Goal: Contribute content: Add original content to the website for others to see

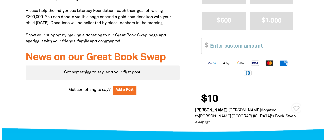
scroll to position [331, 0]
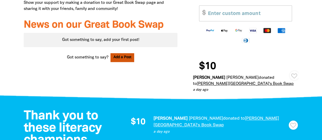
click at [122, 53] on button "Add a Post" at bounding box center [122, 57] width 24 height 9
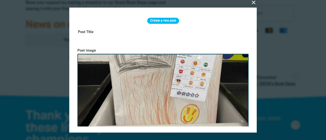
click at [92, 31] on input "text" at bounding box center [162, 36] width 175 height 16
click at [98, 40] on input "Our first mystery book swap books" at bounding box center [162, 36] width 175 height 16
drag, startPoint x: 169, startPoint y: 39, endPoint x: 141, endPoint y: 40, distance: 28.0
click at [141, 40] on input "Our first set of mystery book swap books" at bounding box center [162, 36] width 175 height 16
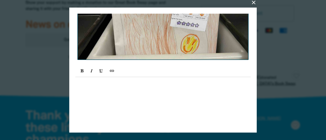
scroll to position [92, 0]
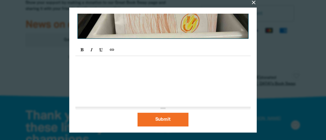
type input "Our first set of mystery books"
click at [98, 68] on div at bounding box center [162, 81] width 175 height 51
click at [81, 62] on p "The first st of mystery" at bounding box center [163, 62] width 170 height 6
click at [96, 63] on p "Our first st of mystery" at bounding box center [163, 62] width 170 height 6
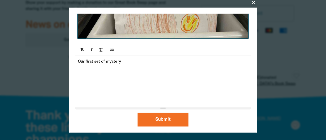
click at [128, 62] on p "Our first set of mystery" at bounding box center [163, 62] width 170 height 6
click at [206, 62] on p "Our first set of mystery books has arrived in the staffroom in prepartion for" at bounding box center [163, 62] width 170 height 6
click at [227, 63] on p "Our first set of mystery books has arrived in the staffroom in preparation for" at bounding box center [163, 62] width 170 height 6
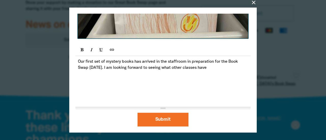
click at [82, 62] on p "Our first set of mystery books has arrived in the staffroom in preparation for …" at bounding box center [163, 65] width 170 height 12
click at [177, 61] on p "The first set of mystery books has arrived in the staffroom in preparation for …" at bounding box center [163, 65] width 170 height 12
click at [228, 62] on p "The first set of mystery books has arrived in the collection boxes in preparati…" at bounding box center [163, 65] width 170 height 12
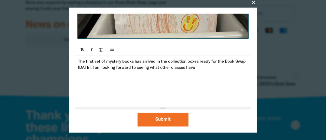
click at [183, 68] on p "The first set of mystery books has arrived in the collection boxes ready for th…" at bounding box center [163, 65] width 170 height 12
click at [217, 68] on p "The first set of mystery books has arrived in the collection boxes ready for th…" at bounding box center [163, 65] width 170 height 12
click at [222, 68] on p "The first set of mystery books has arrived in the collection boxes ready for th…" at bounding box center [163, 65] width 170 height 12
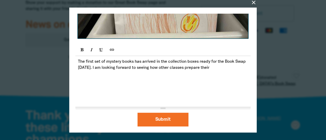
click at [238, 68] on p "The first set of mystery books has arrived in the collection boxes ready for th…" at bounding box center [163, 65] width 170 height 12
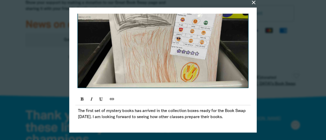
scroll to position [41, 0]
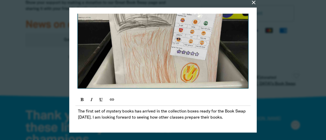
click at [164, 112] on p "The first set of mystery books has arrived in the collection boxes ready for th…" at bounding box center [163, 115] width 170 height 12
click at [92, 121] on p "The first set of mystery books has arrived in our collection boxes ready for th…" at bounding box center [163, 115] width 170 height 12
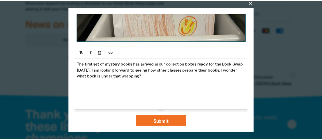
scroll to position [92, 0]
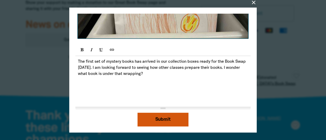
click at [162, 120] on button "Submit" at bounding box center [162, 120] width 51 height 14
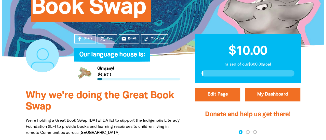
scroll to position [153, 0]
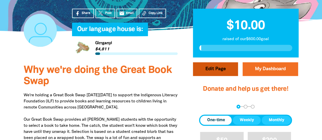
click at [213, 62] on button "Edit Page" at bounding box center [215, 69] width 45 height 14
select select "ACT"
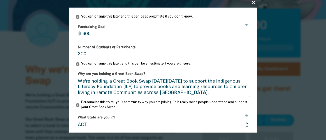
scroll to position [76, 0]
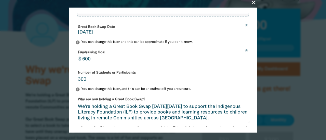
click at [220, 112] on textarea "We're holding a Great Book Swap [DATE][DATE] to support the Indigenous Literacy…" at bounding box center [162, 113] width 175 height 19
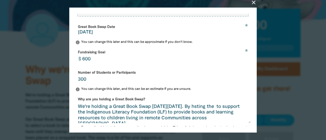
click at [107, 118] on textarea "We're holding a Great Book Swap [DATE][DATE]. By hsting the to support the Indi…" at bounding box center [162, 113] width 175 height 19
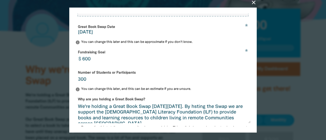
click at [147, 117] on textarea "We're holding a Great Book Swap [DATE][DATE]. By hsting the Swap we are support…" at bounding box center [162, 113] width 175 height 19
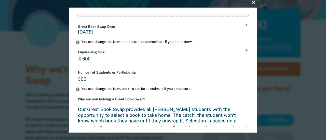
scroll to position [0, 0]
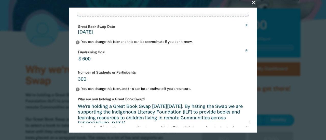
click at [80, 117] on textarea "We're holding a Great Book Swap [DATE][DATE]. By hsting the Swap we are support…" at bounding box center [162, 113] width 175 height 19
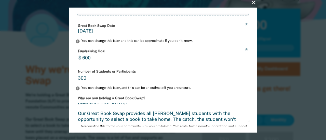
scroll to position [6, 0]
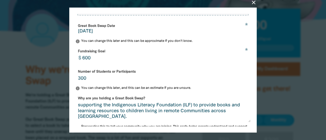
drag, startPoint x: 223, startPoint y: 111, endPoint x: 176, endPoint y: 121, distance: 47.9
click at [176, 121] on textarea "We're holding a Great Book Swap [DATE][DATE]. By hosting the Swap we are suppor…" at bounding box center [162, 112] width 175 height 19
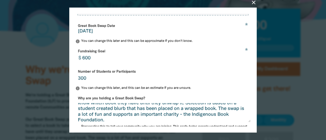
scroll to position [0, 0]
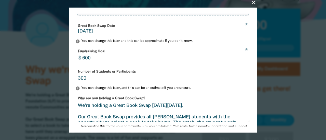
click at [80, 122] on textarea "We're holding a Great Book Swap [DATE][DATE]. Our Great Book Swap provides all …" at bounding box center [162, 112] width 175 height 19
click at [127, 122] on textarea "We're holding a Great Book Swap [DATE][DATE]. The Great Book Swap provides all …" at bounding box center [162, 112] width 175 height 19
click at [154, 122] on textarea "We're holding a Great Book Swap [DATE][DATE]. The Great Book Swap will provides…" at bounding box center [162, 112] width 175 height 19
click at [79, 121] on textarea "We're holding a Great Book Swap [DATE][DATE]. The Great Book Swap will provide …" at bounding box center [162, 112] width 175 height 19
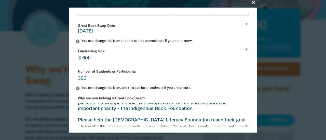
scroll to position [36, 0]
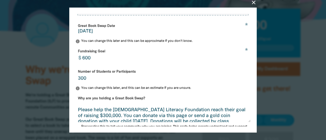
click at [120, 109] on textarea "We're holding a Great Book Swap [DATE][DATE]. The Great Book Swap will provide …" at bounding box center [162, 112] width 175 height 19
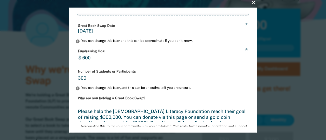
paste textarea "By hosting the Swap we are supporting the Indigenous Literacy Foundation (ILF) …"
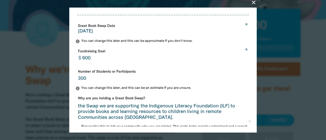
drag, startPoint x: 159, startPoint y: 117, endPoint x: 141, endPoint y: 111, distance: 19.3
click at [141, 111] on textarea "We're holding a Great Book Swap [DATE][DATE]. The Great Book Swap will provide …" at bounding box center [162, 112] width 175 height 19
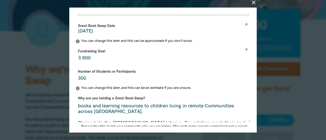
click at [142, 111] on textarea "We're holding a Great Book Swap [DATE][DATE]. The Great Book Swap will provide …" at bounding box center [162, 112] width 175 height 19
click at [166, 111] on textarea "We're holding a Great Book Swap [DATE][DATE]. The Great Book Swap will provide …" at bounding box center [162, 112] width 175 height 19
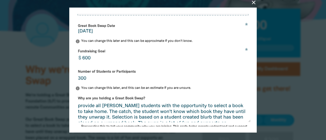
scroll to position [10, 0]
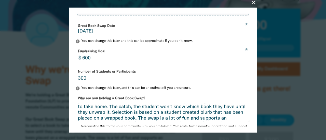
click at [222, 113] on textarea "We're holding a Great Book Swap [DATE][DATE]. The Great Book Swap will provide …" at bounding box center [162, 112] width 175 height 19
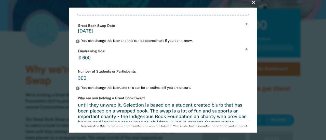
scroll to position [20, 0]
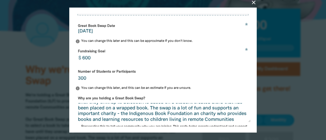
click at [121, 122] on textarea "We're holding a Great Book Swap [DATE][DATE]. The Great Book Swap will provide …" at bounding box center [162, 112] width 175 height 19
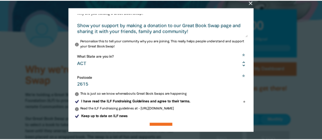
scroll to position [179, 0]
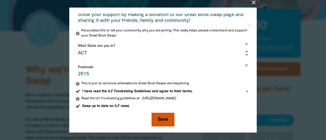
type textarea "We're holding a Great Book Swap [DATE][DATE]. The Great Book Swap will provide …"
click at [163, 120] on button "Save" at bounding box center [162, 120] width 23 height 14
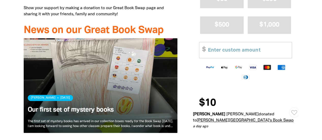
scroll to position [305, 0]
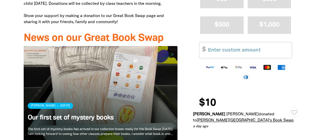
click at [43, 46] on link "Read more" at bounding box center [101, 93] width 154 height 95
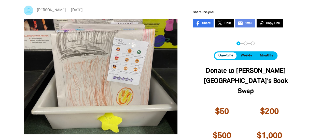
scroll to position [76, 0]
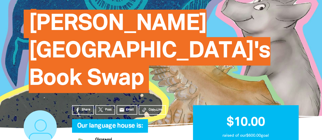
scroll to position [76, 0]
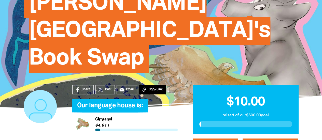
click at [156, 87] on span "Copy Link" at bounding box center [155, 89] width 14 height 5
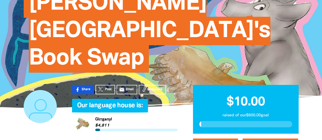
click at [83, 87] on span "Share" at bounding box center [86, 89] width 9 height 5
click at [82, 87] on span "Share" at bounding box center [86, 89] width 9 height 5
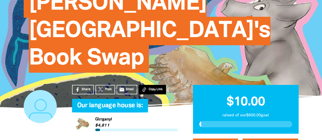
click at [148, 85] on button "Copy Link" at bounding box center [152, 89] width 27 height 9
